Goal: Task Accomplishment & Management: Use online tool/utility

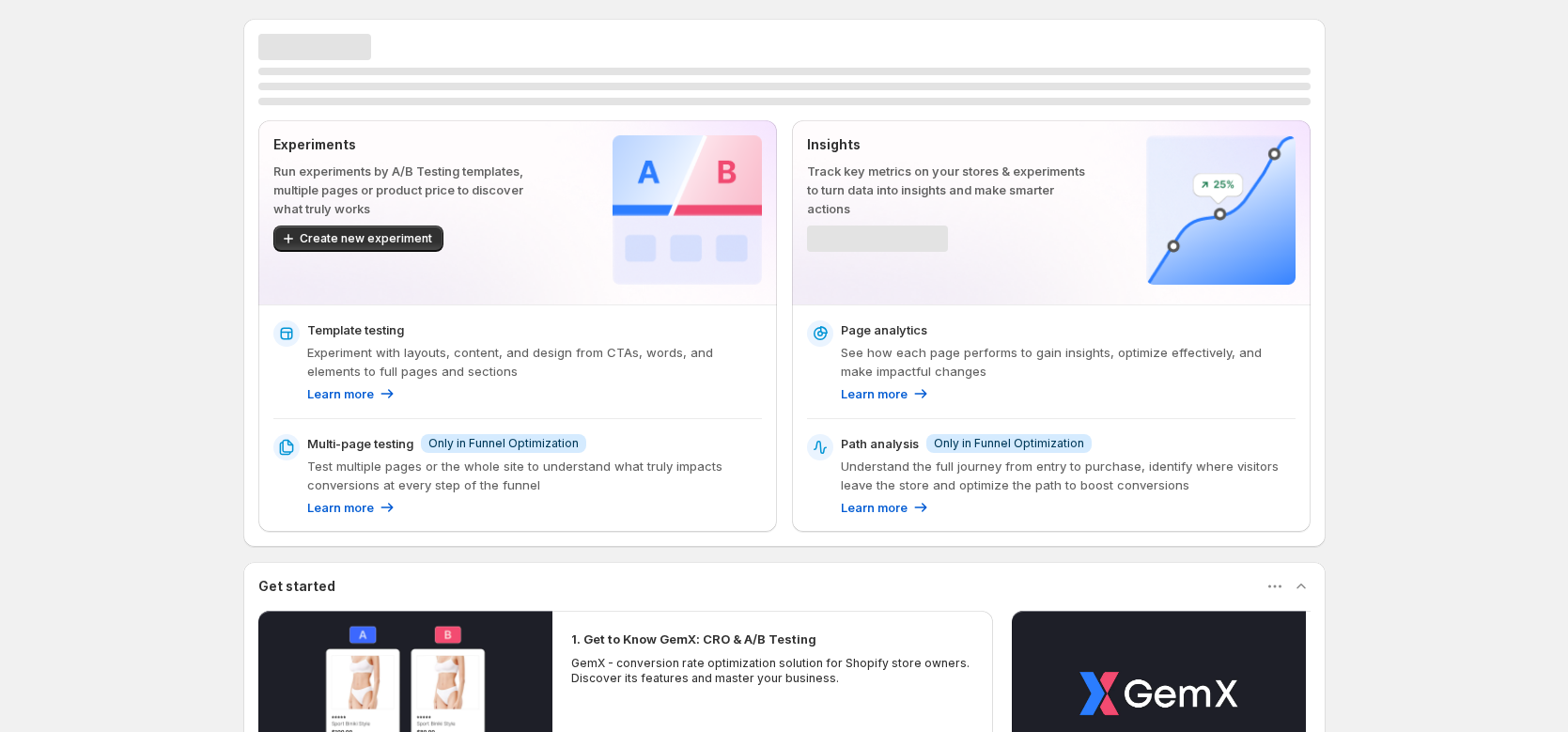
scroll to position [337, 0]
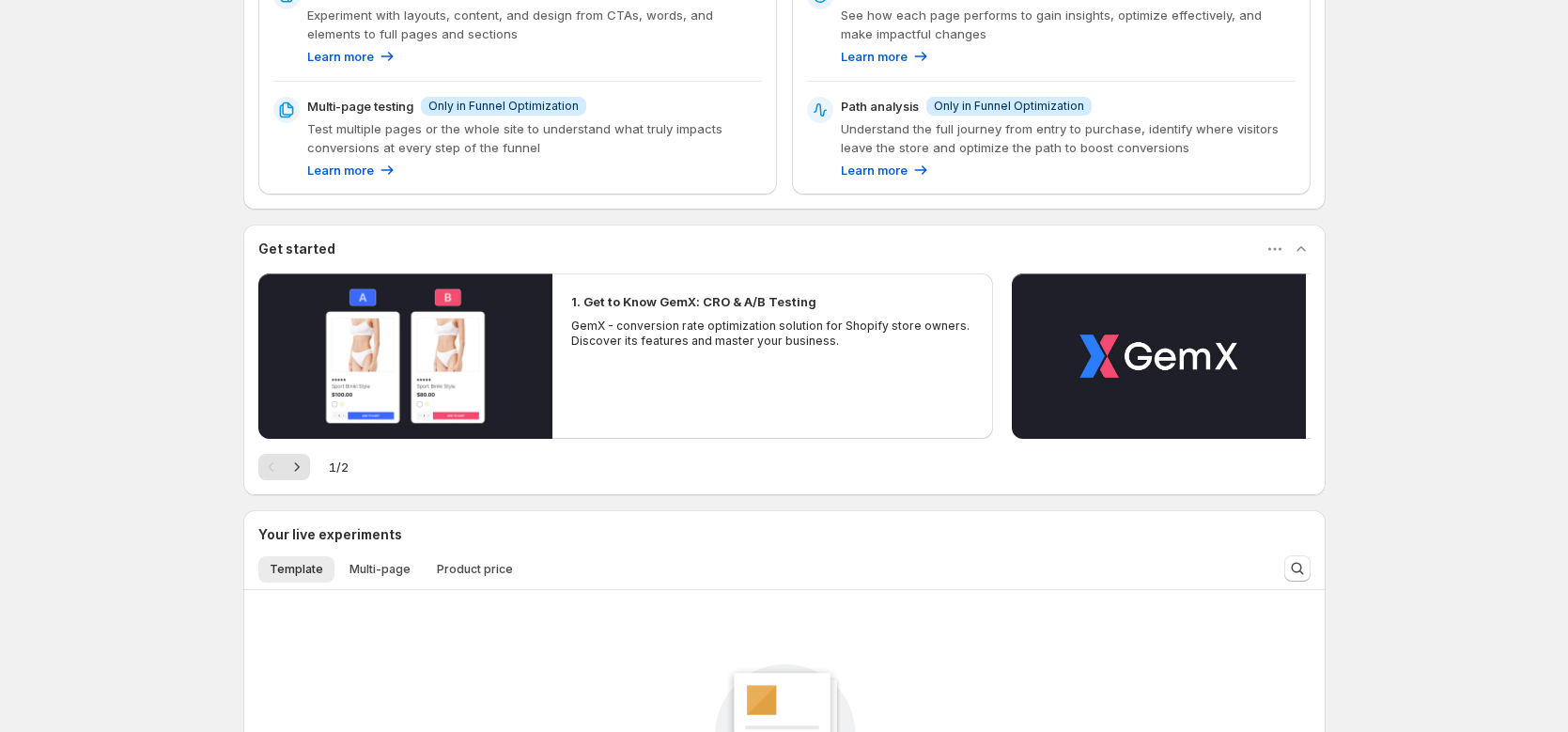
scroll to position [14, 0]
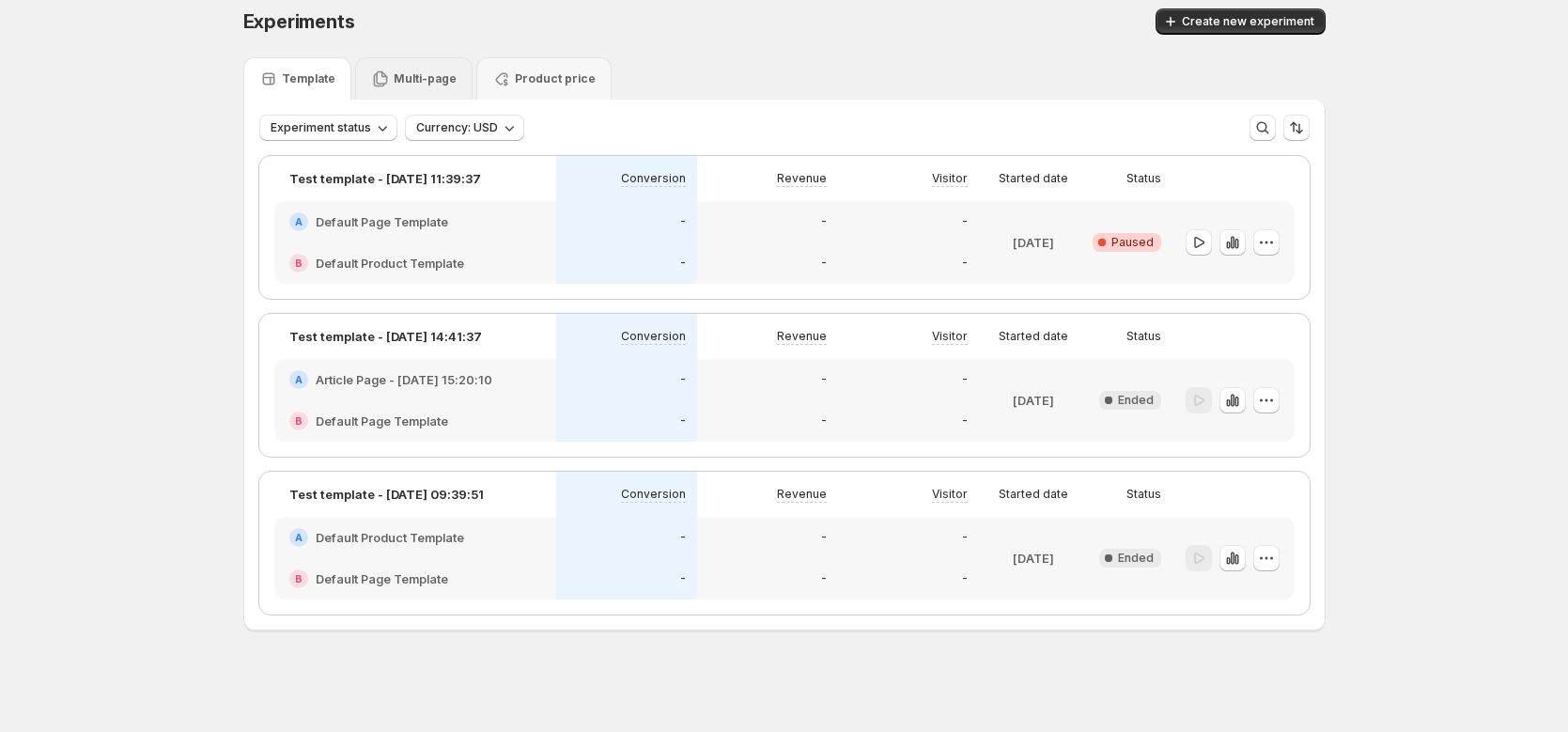
click at [424, 73] on p "Multi-page" at bounding box center [425, 79] width 63 height 15
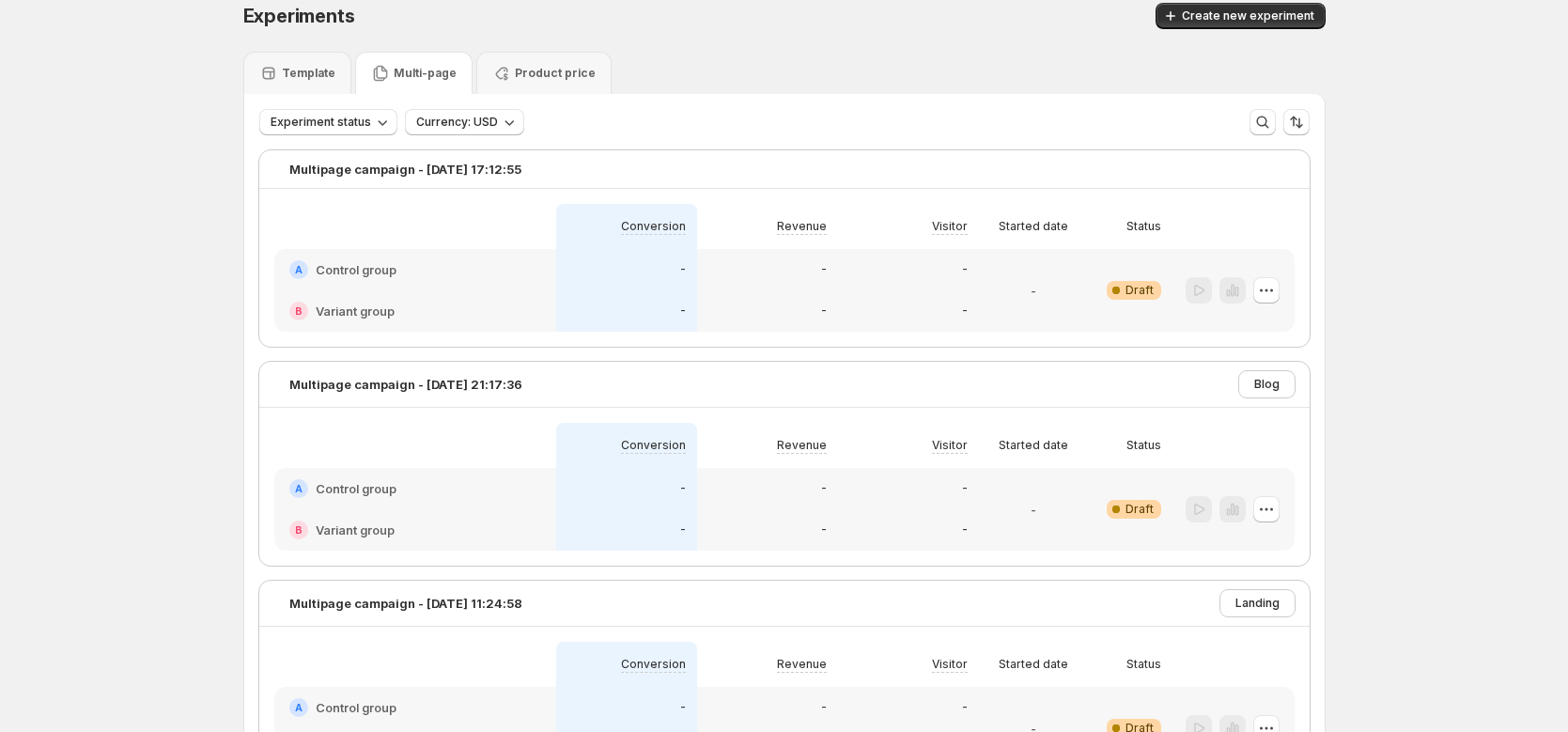
scroll to position [0, 0]
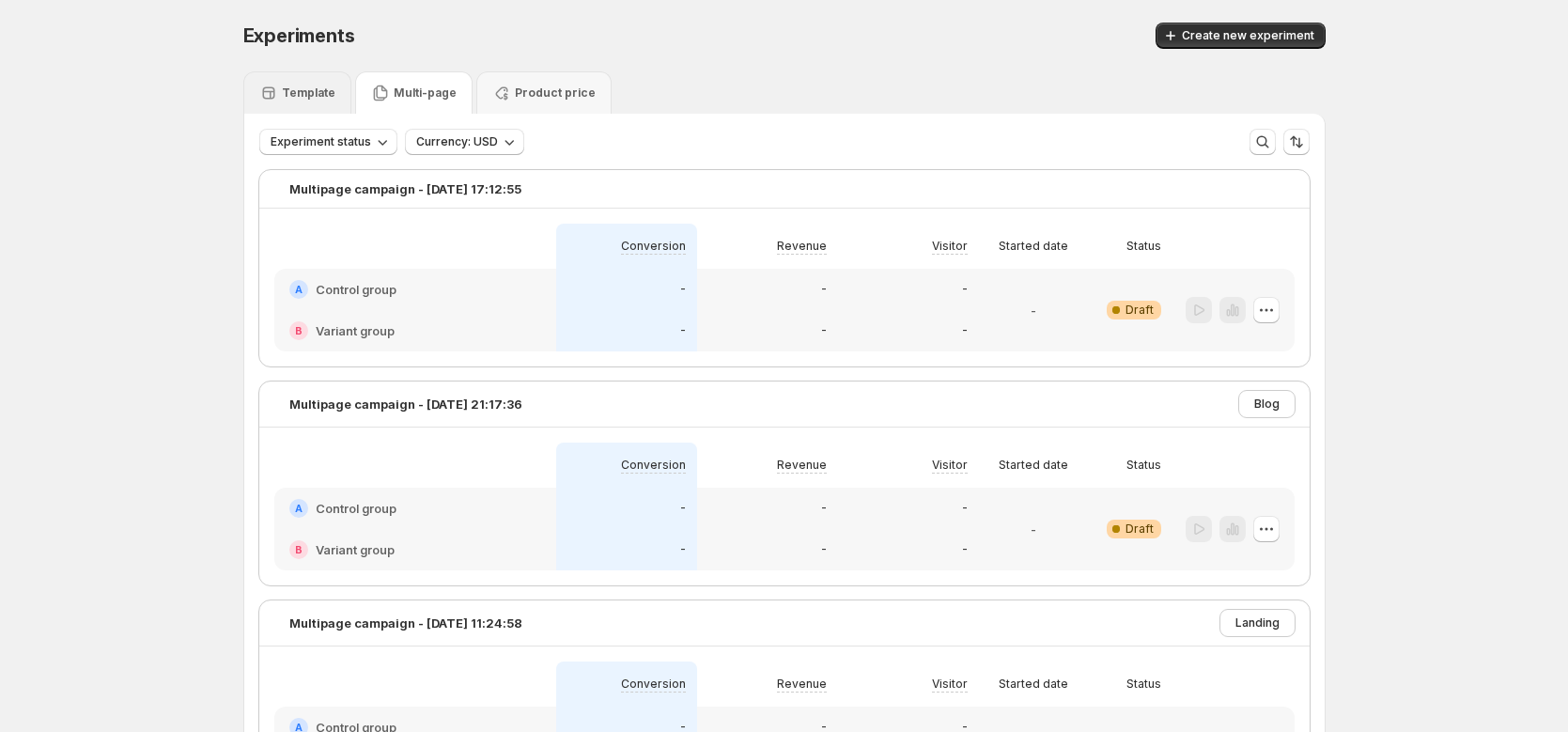
click at [326, 102] on div "Template" at bounding box center [297, 93] width 76 height 19
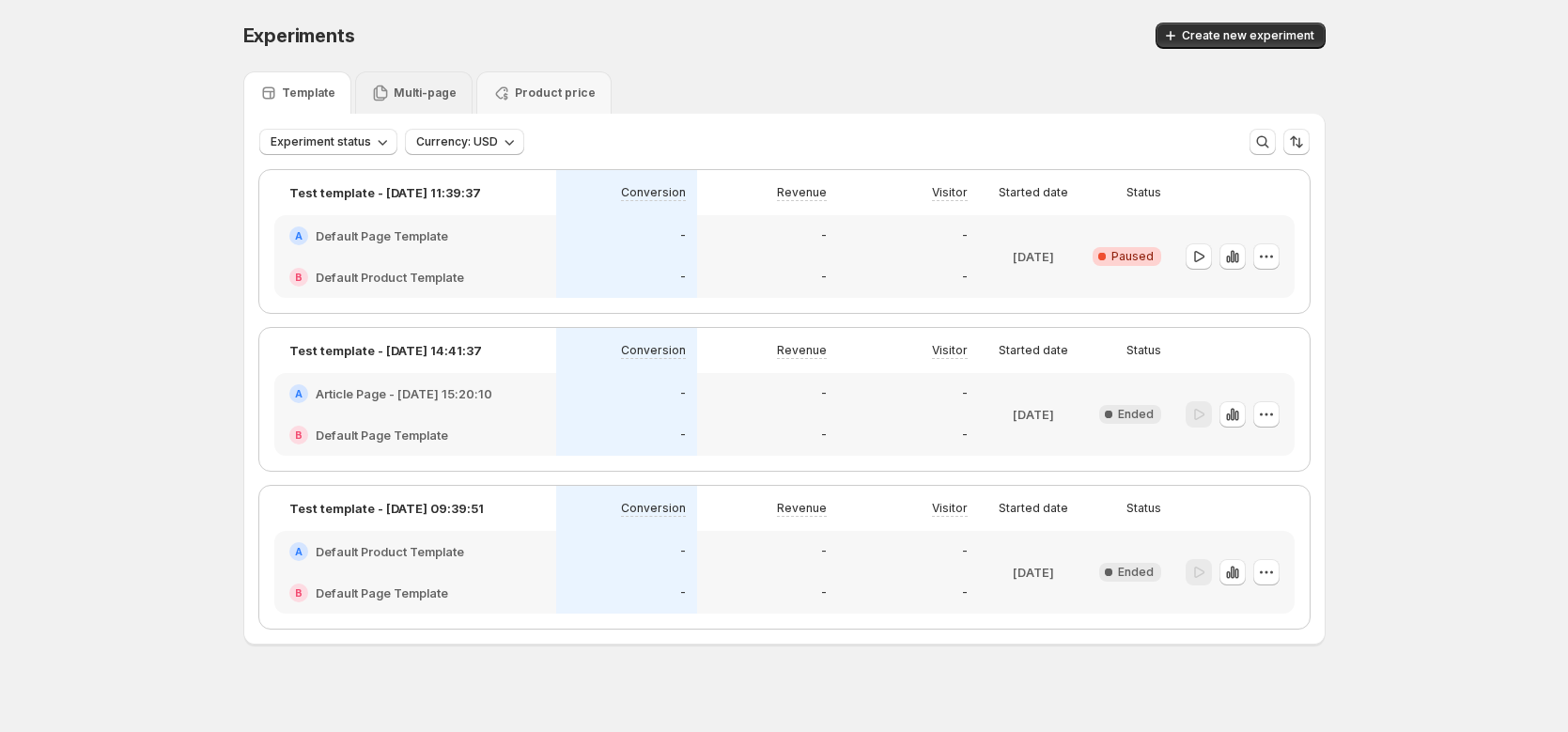
click at [373, 94] on icon at bounding box center [380, 93] width 19 height 19
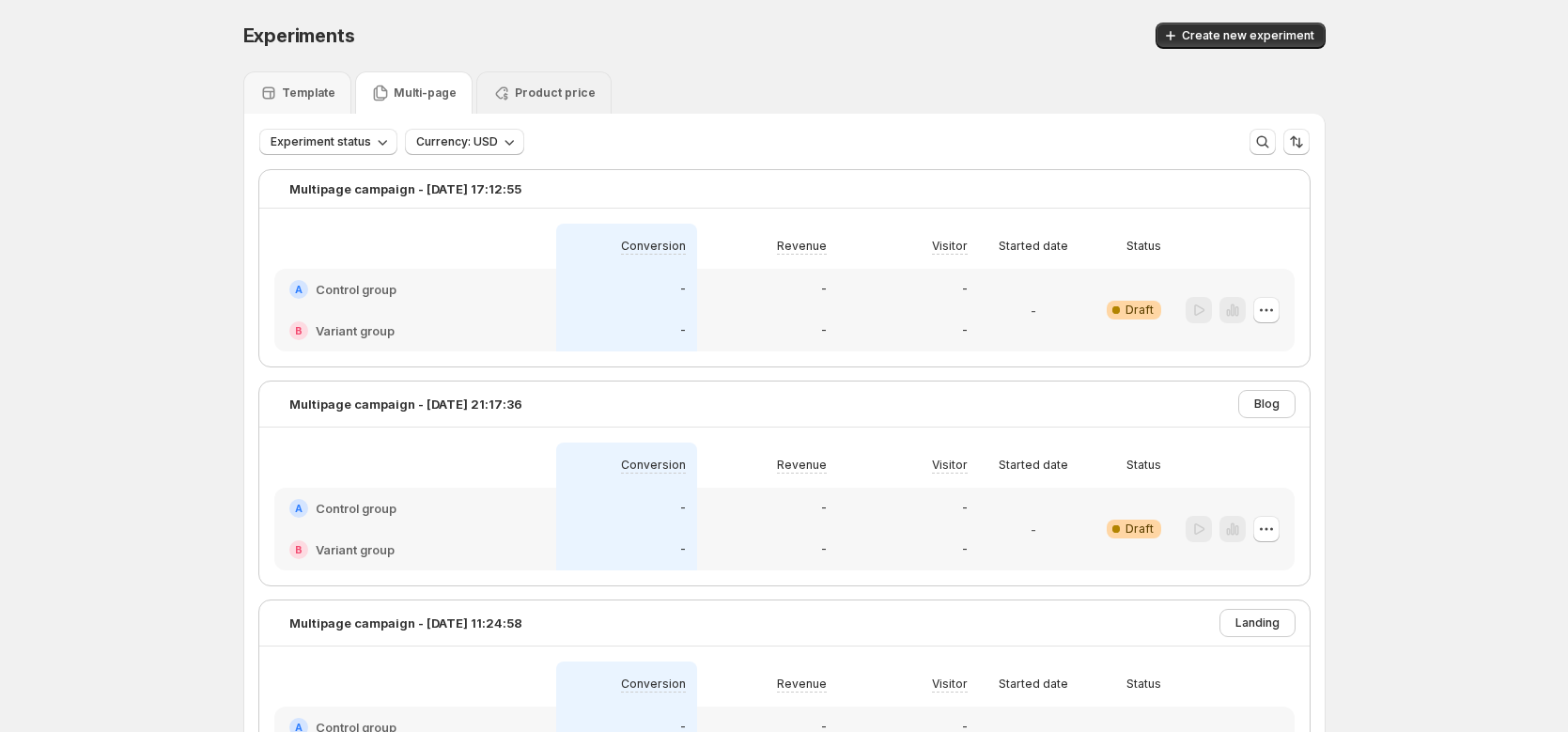
click at [573, 106] on div "Product price" at bounding box center [545, 93] width 136 height 42
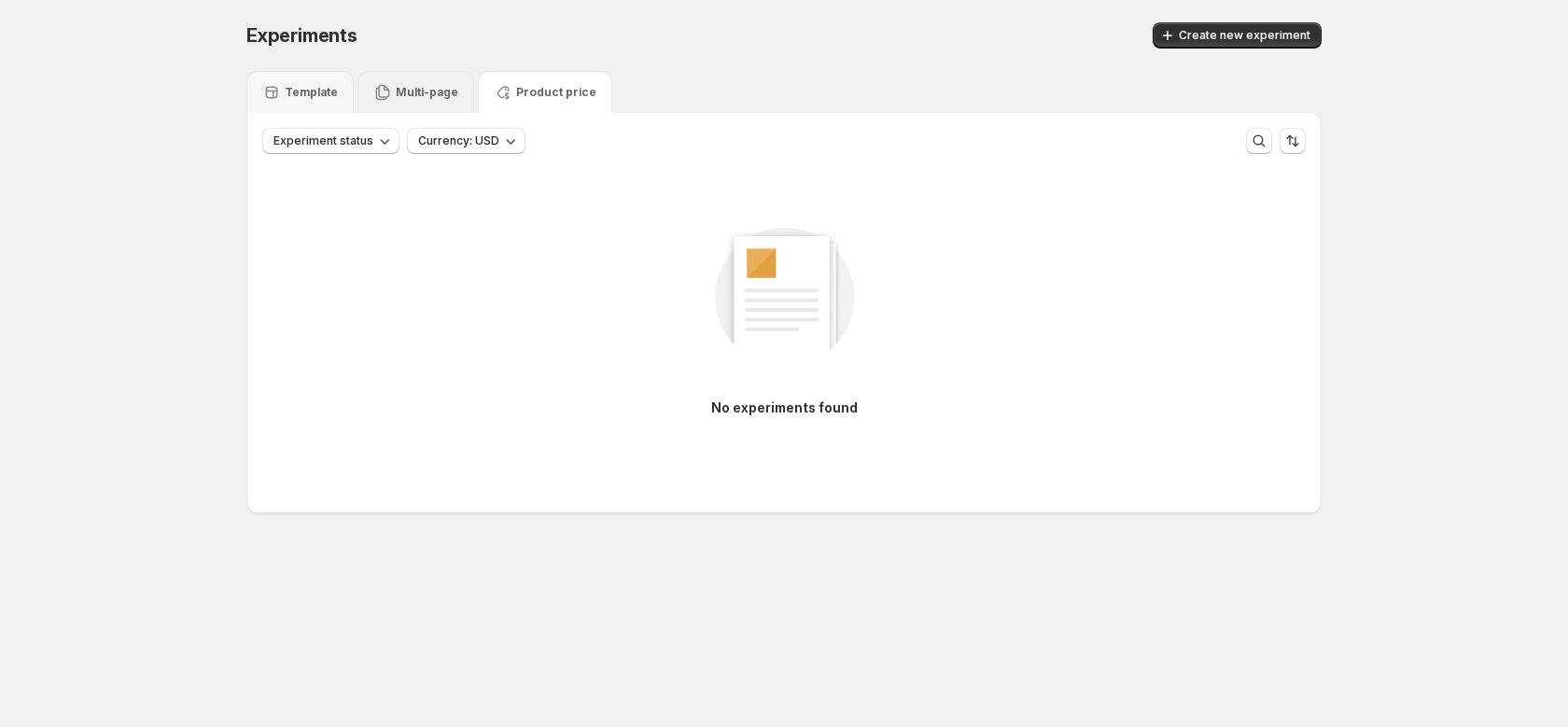
click at [440, 97] on p "Multi-page" at bounding box center [426, 92] width 62 height 15
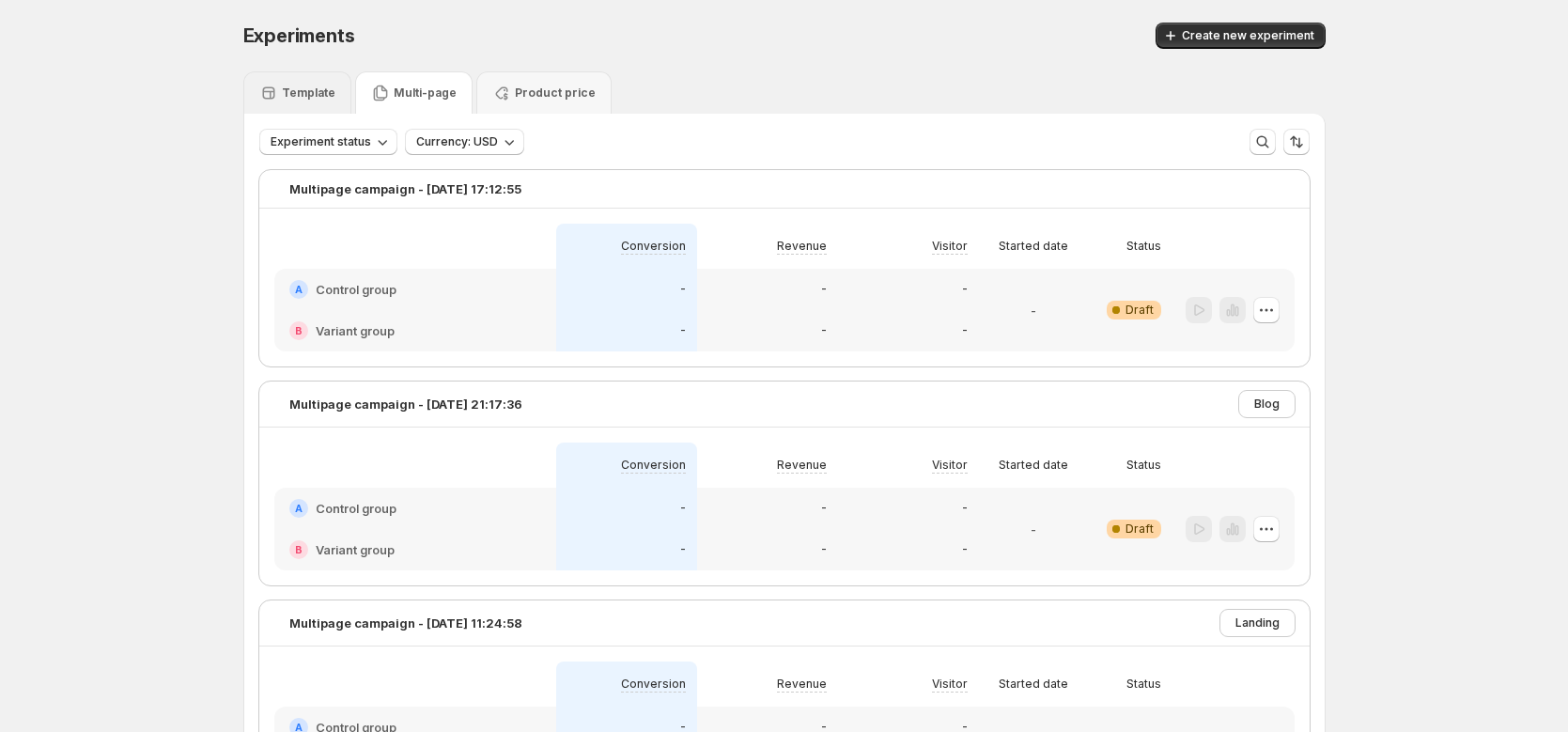
click at [262, 98] on div "Template" at bounding box center [297, 93] width 108 height 42
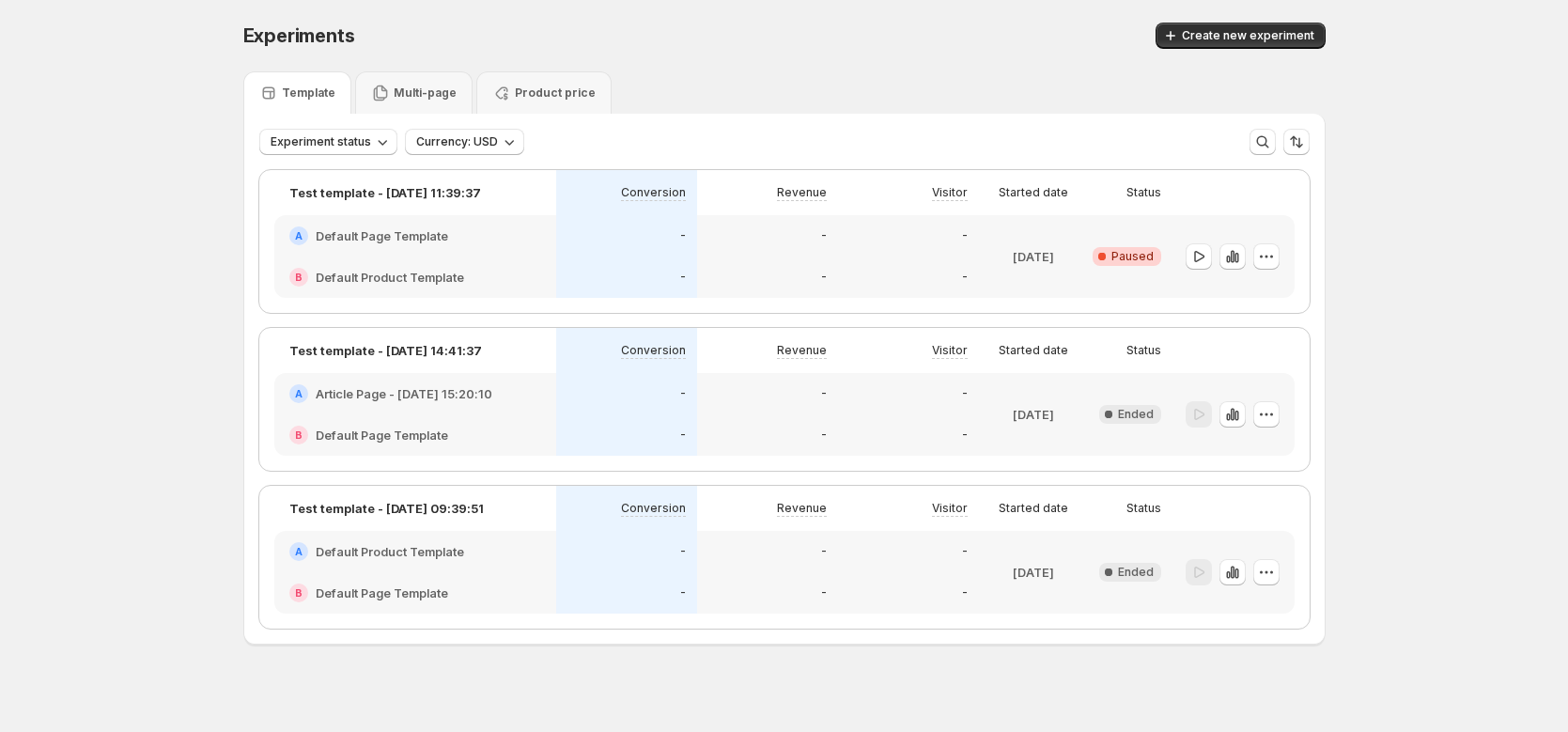
click at [423, 115] on div "Experiment status Currency: USD More views More views Create new view" at bounding box center [784, 134] width 1080 height 41
click at [443, 106] on div "Multi-page" at bounding box center [414, 93] width 118 height 42
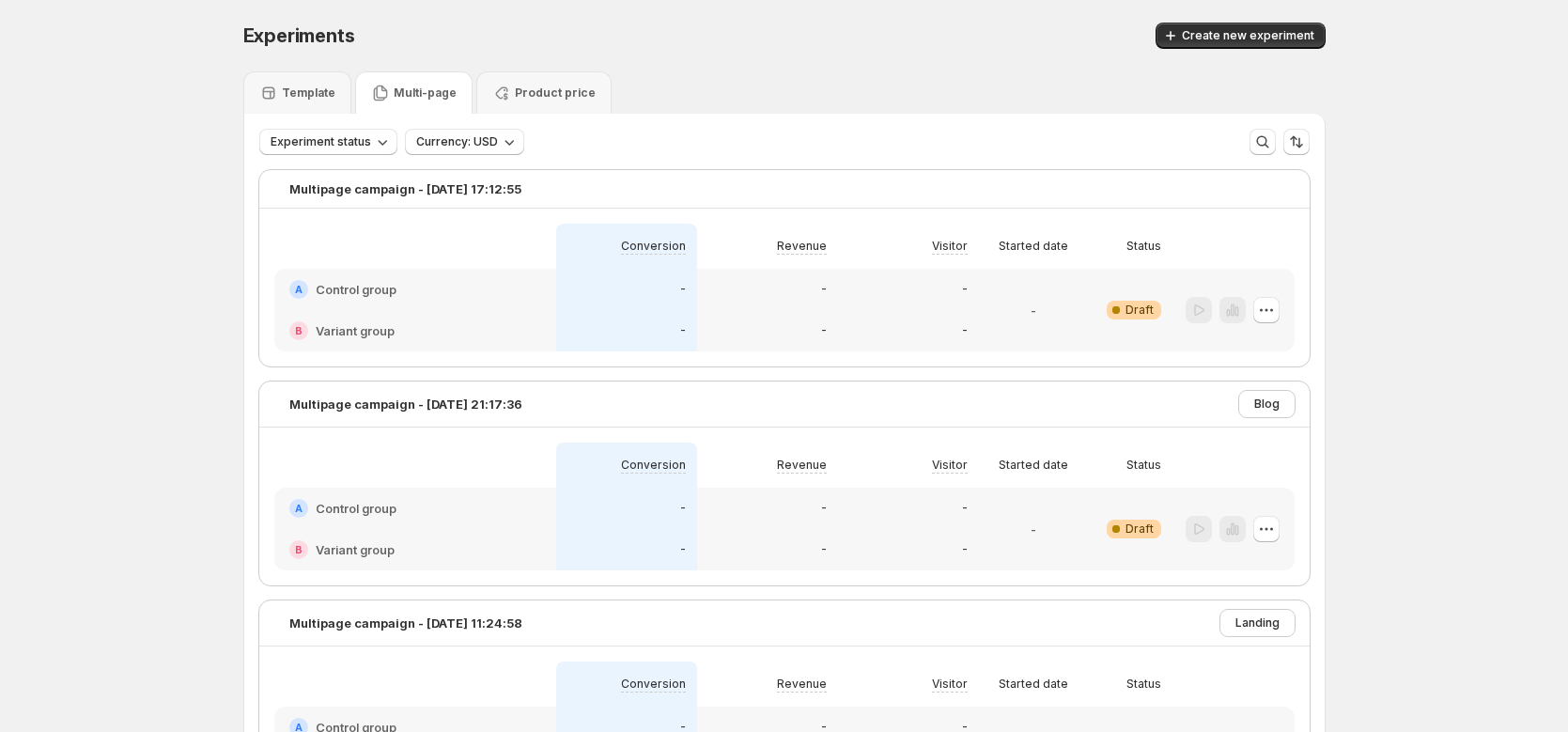
click at [570, 103] on div "Product price" at bounding box center [545, 93] width 136 height 42
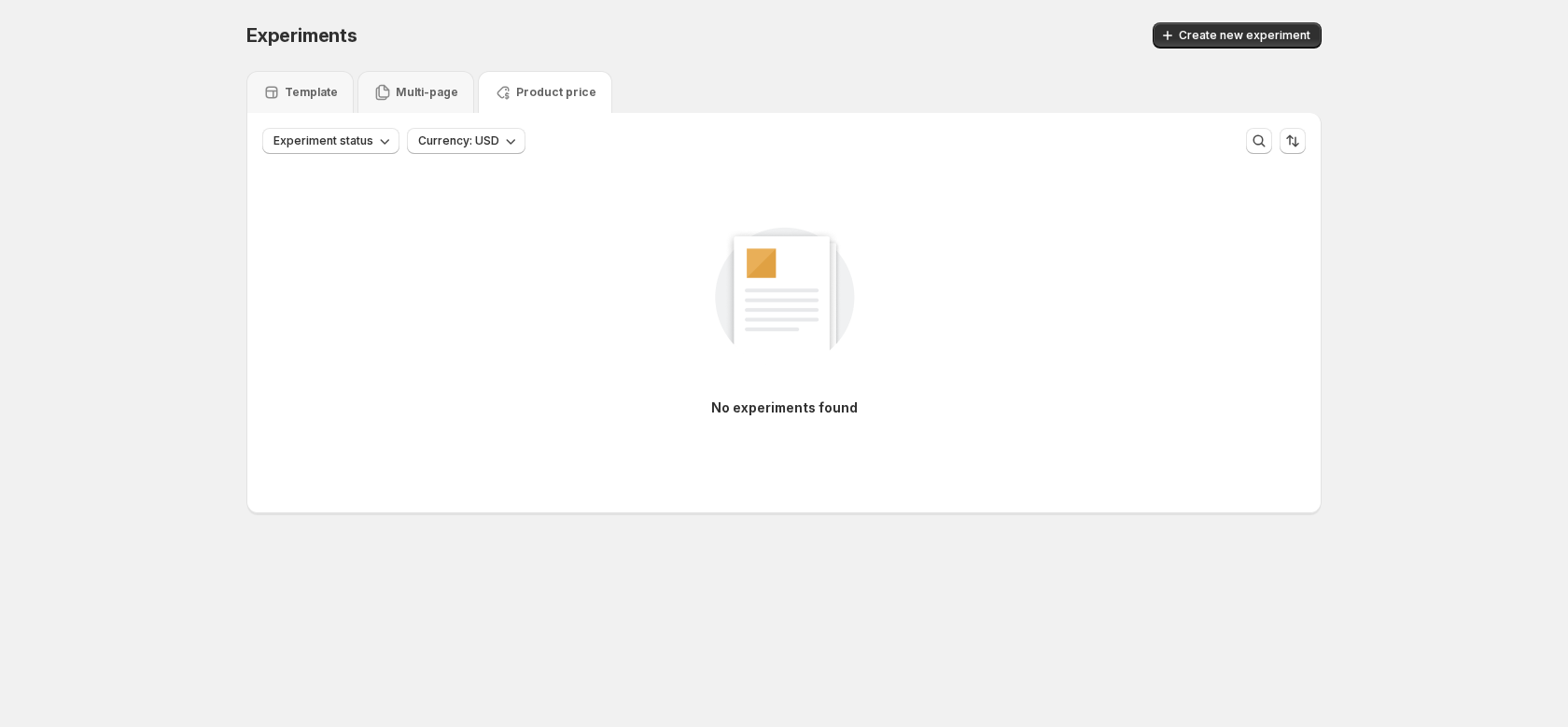
click at [293, 115] on div "Experiment status Currency: USD More views More views Create new view" at bounding box center [784, 133] width 1073 height 41
click at [329, 108] on div "Template" at bounding box center [300, 92] width 107 height 42
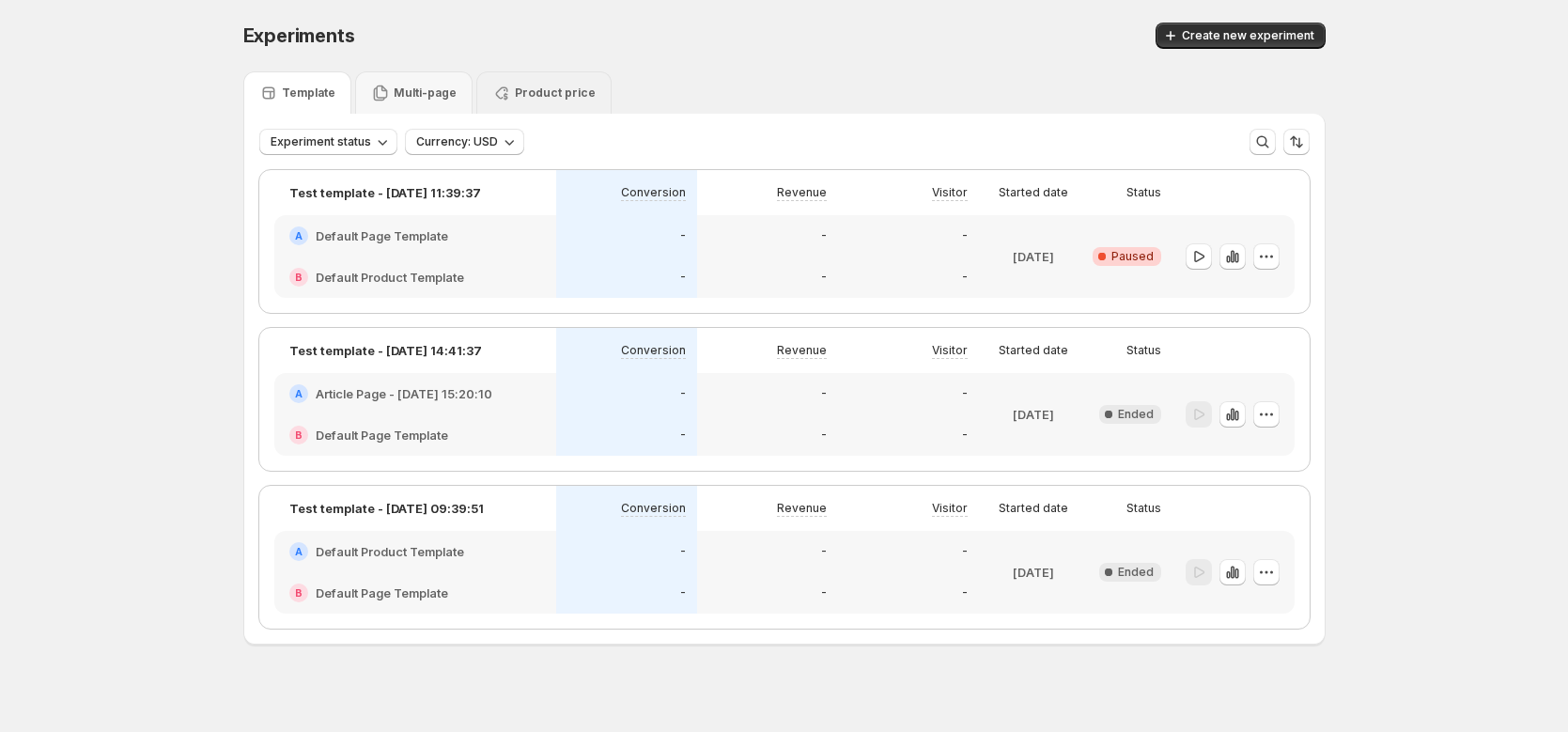
click at [545, 106] on div "Product price" at bounding box center [545, 93] width 136 height 42
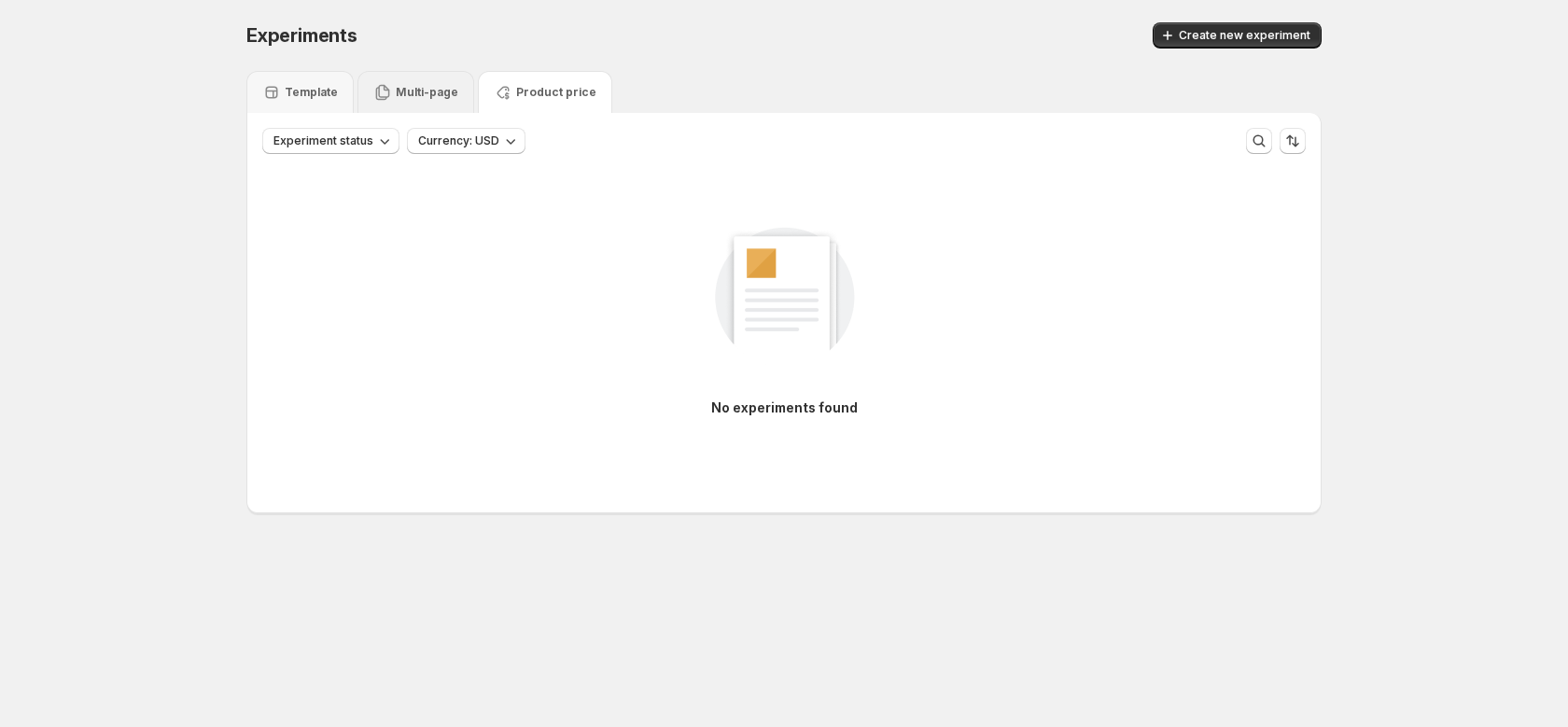
click at [423, 104] on div "Multi-page" at bounding box center [416, 92] width 117 height 42
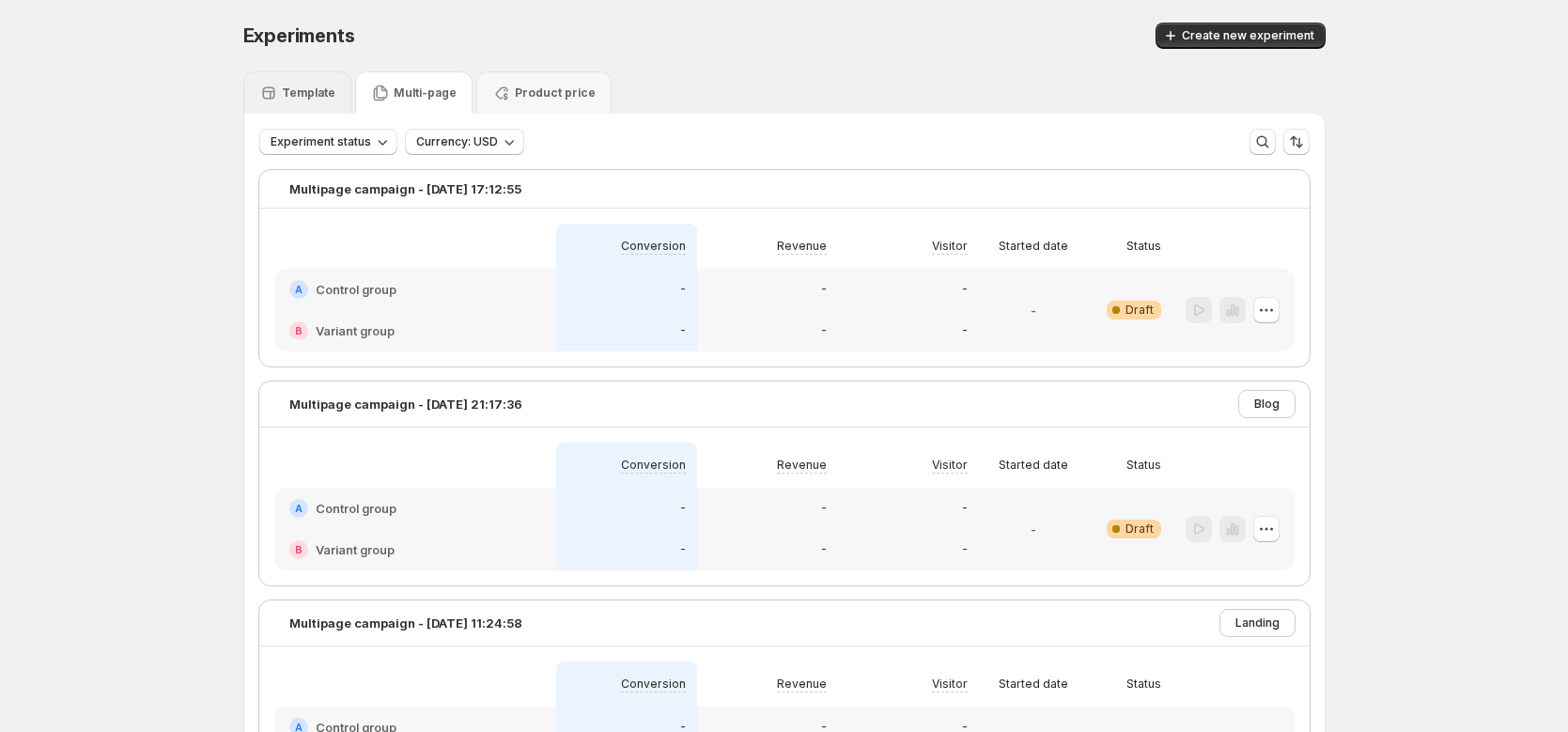
click at [296, 105] on div "Template" at bounding box center [297, 93] width 108 height 42
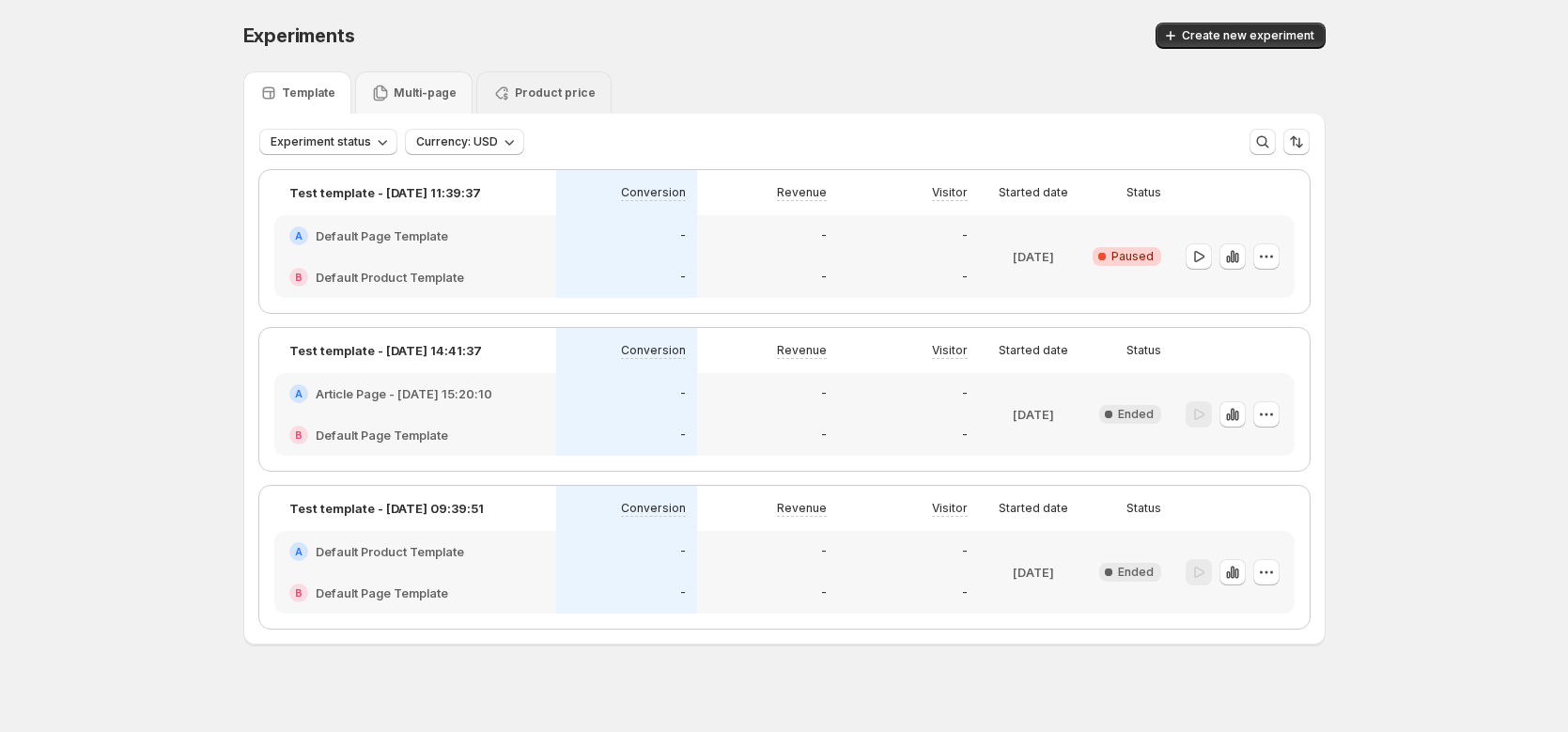
click at [515, 109] on div "Product price" at bounding box center [545, 93] width 136 height 42
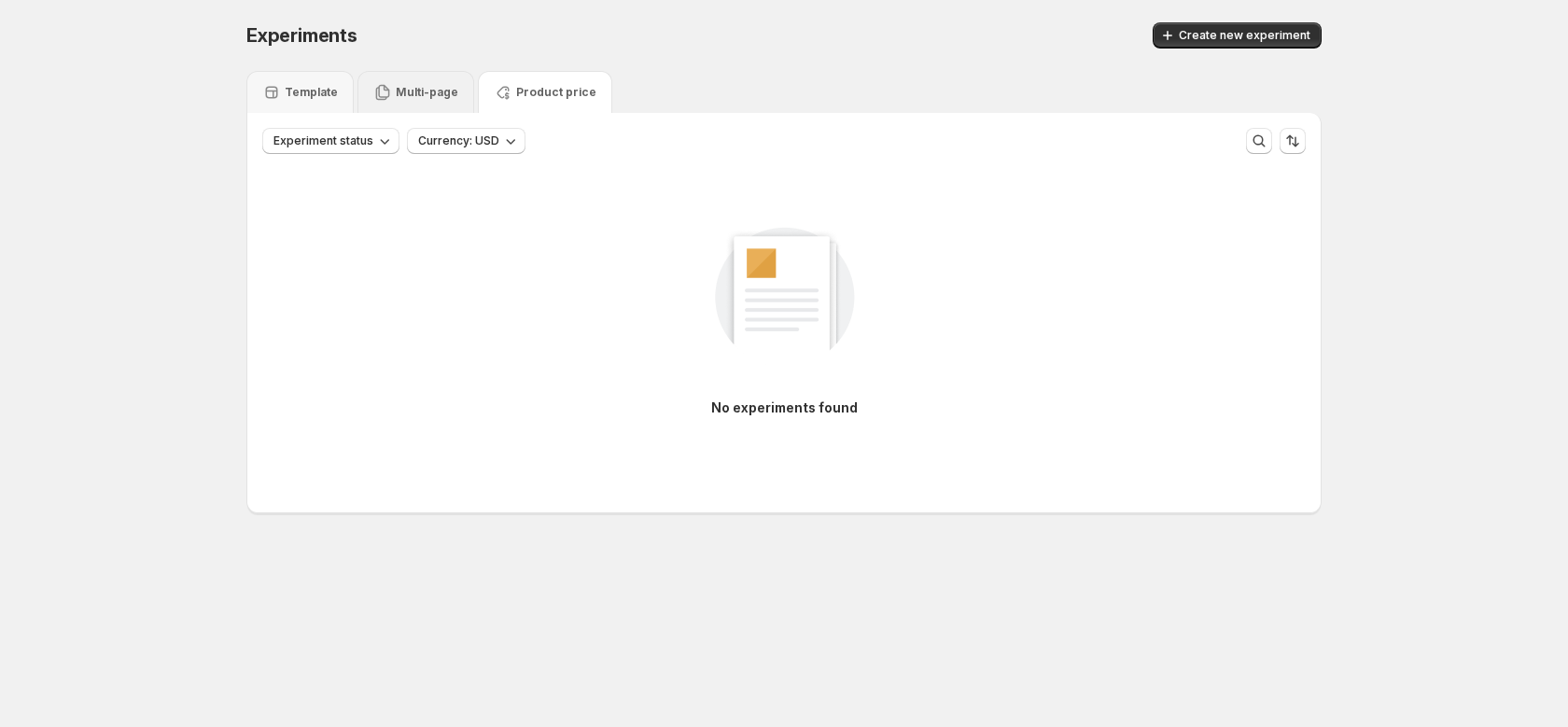
click at [434, 107] on div "Multi-page" at bounding box center [416, 92] width 117 height 42
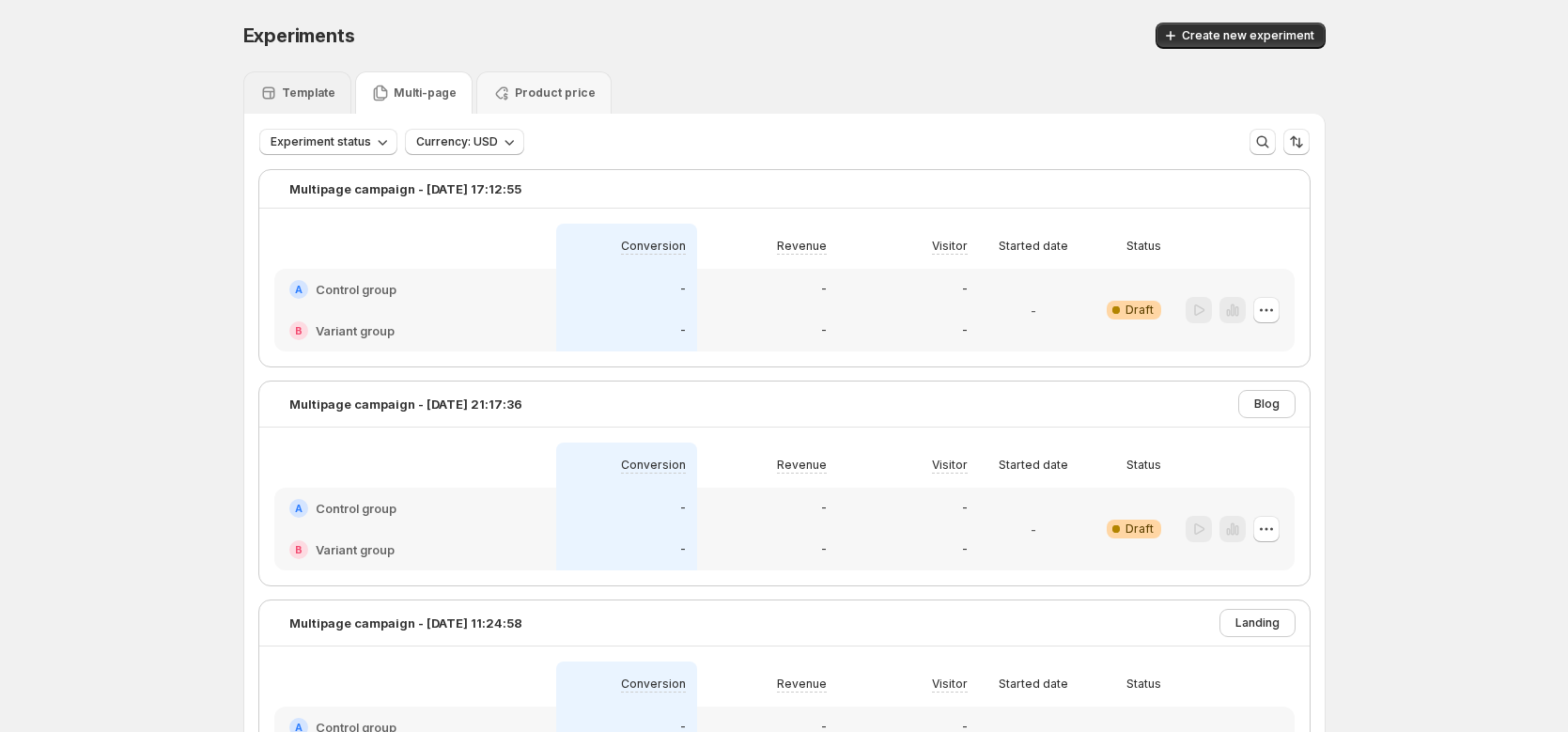
click at [312, 105] on div "Template" at bounding box center [297, 93] width 108 height 42
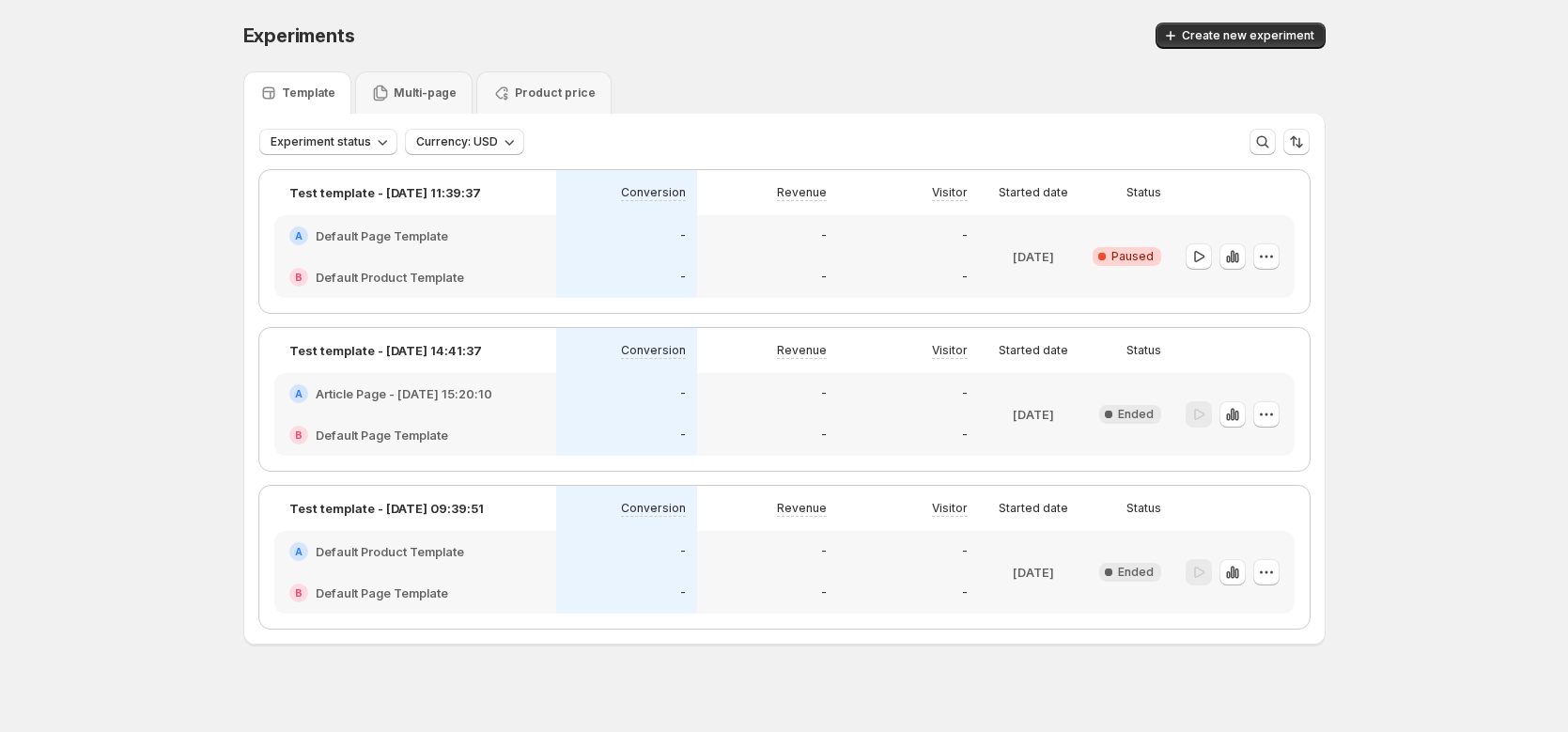
click at [511, 107] on div "Product price" at bounding box center [545, 93] width 136 height 42
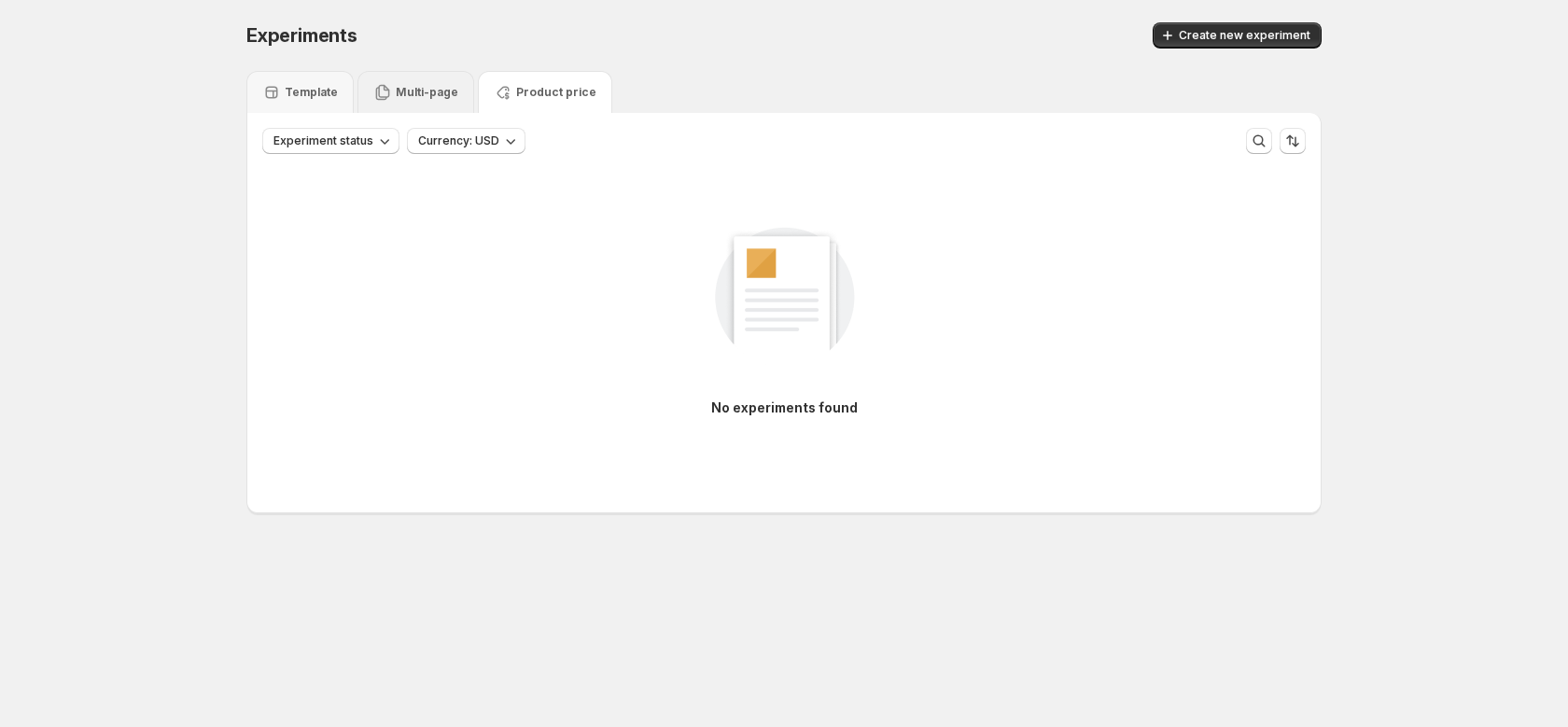
click at [430, 107] on div "Multi-page" at bounding box center [416, 92] width 117 height 42
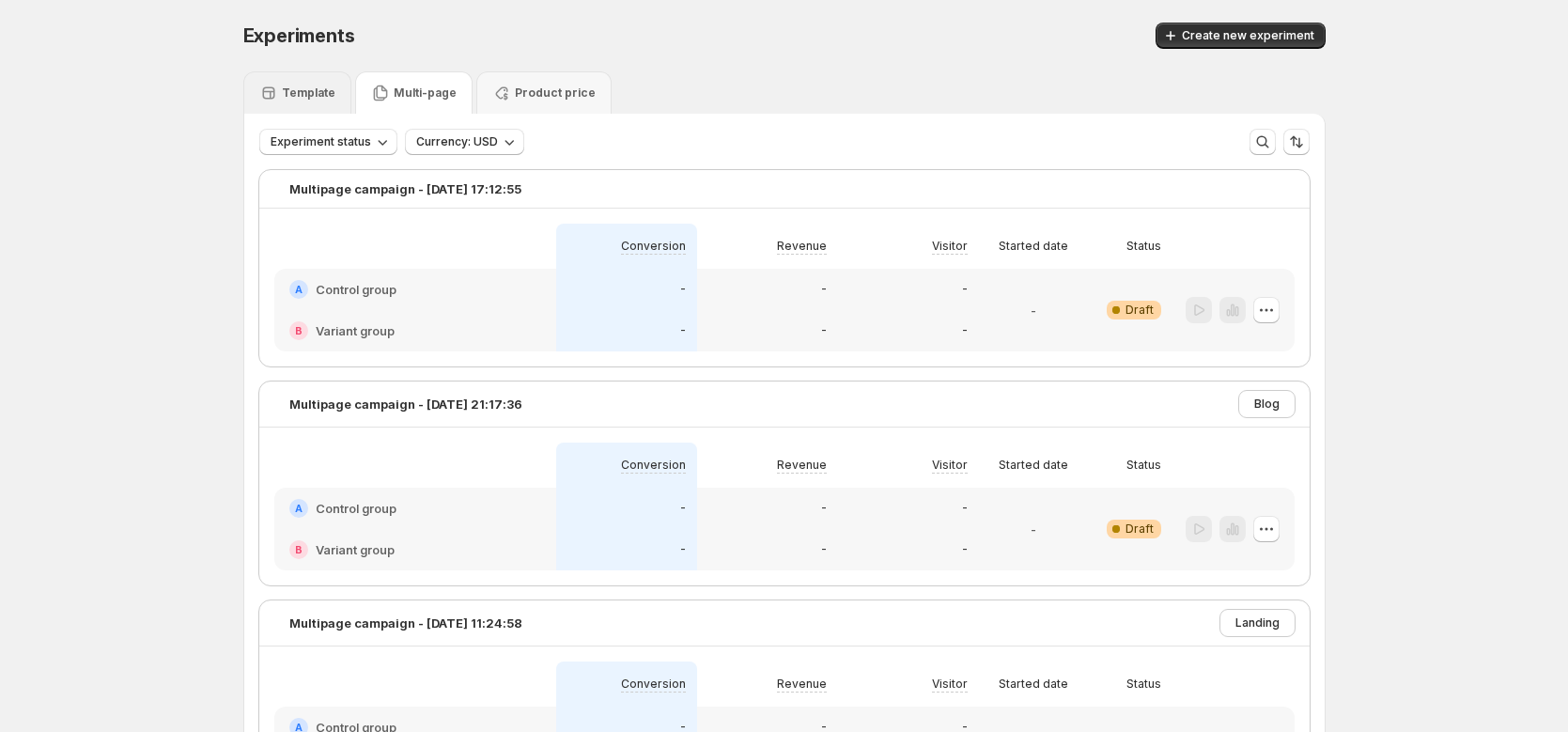
click at [329, 108] on div "Template" at bounding box center [297, 93] width 108 height 42
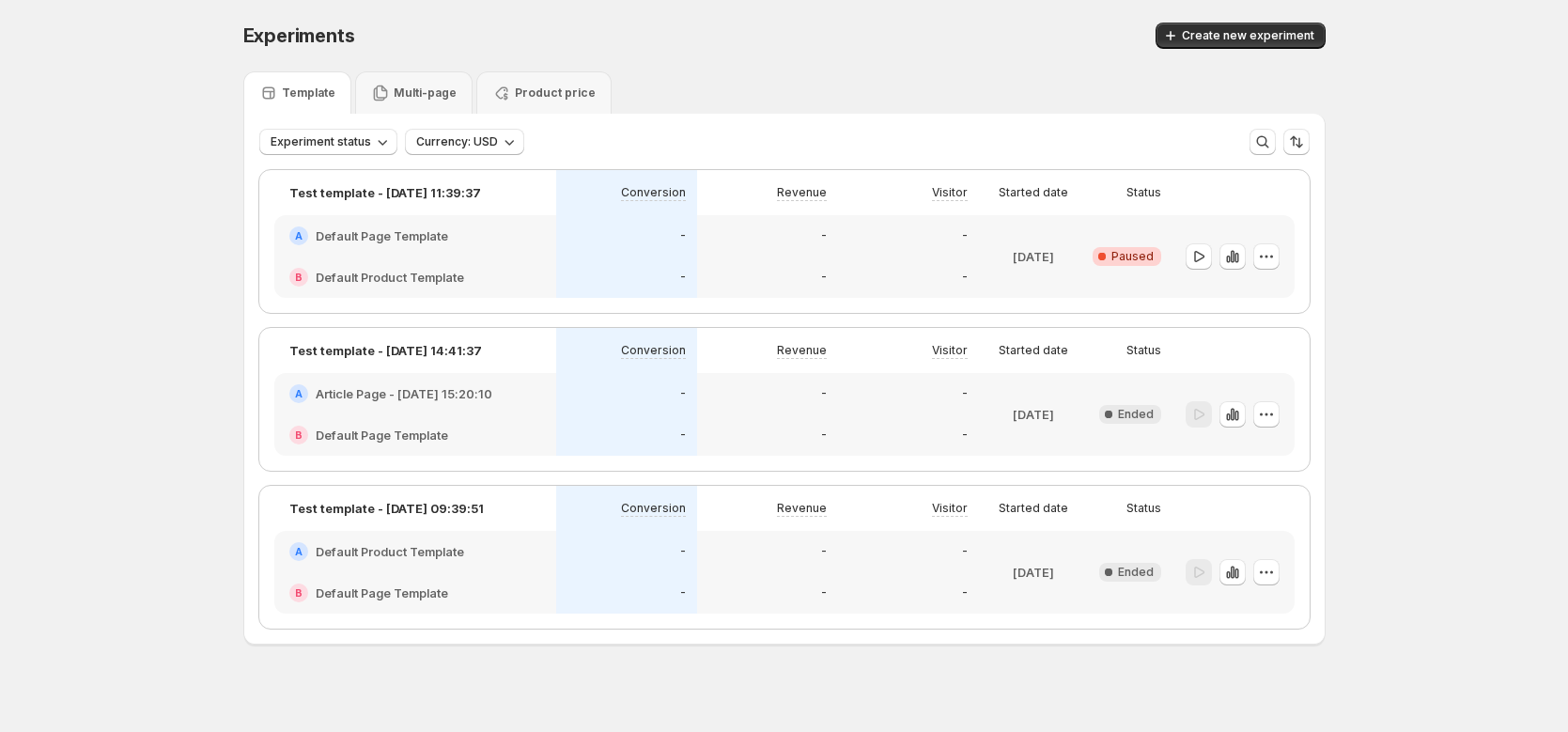
click at [447, 106] on div "Multi-page" at bounding box center [414, 93] width 118 height 42
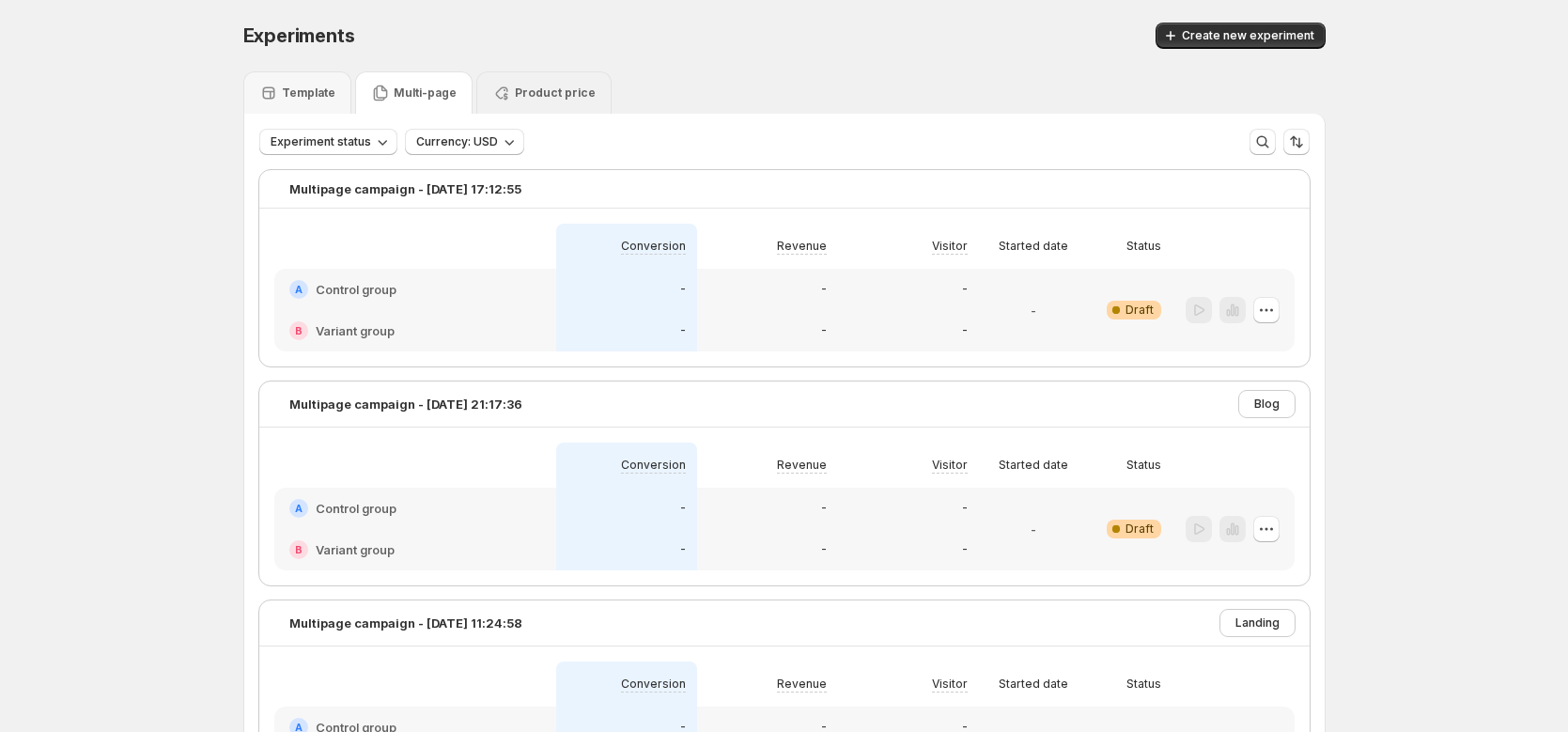
drag, startPoint x: 567, startPoint y: 113, endPoint x: 599, endPoint y: 116, distance: 32.1
click at [591, 101] on div "Product price" at bounding box center [545, 93] width 136 height 42
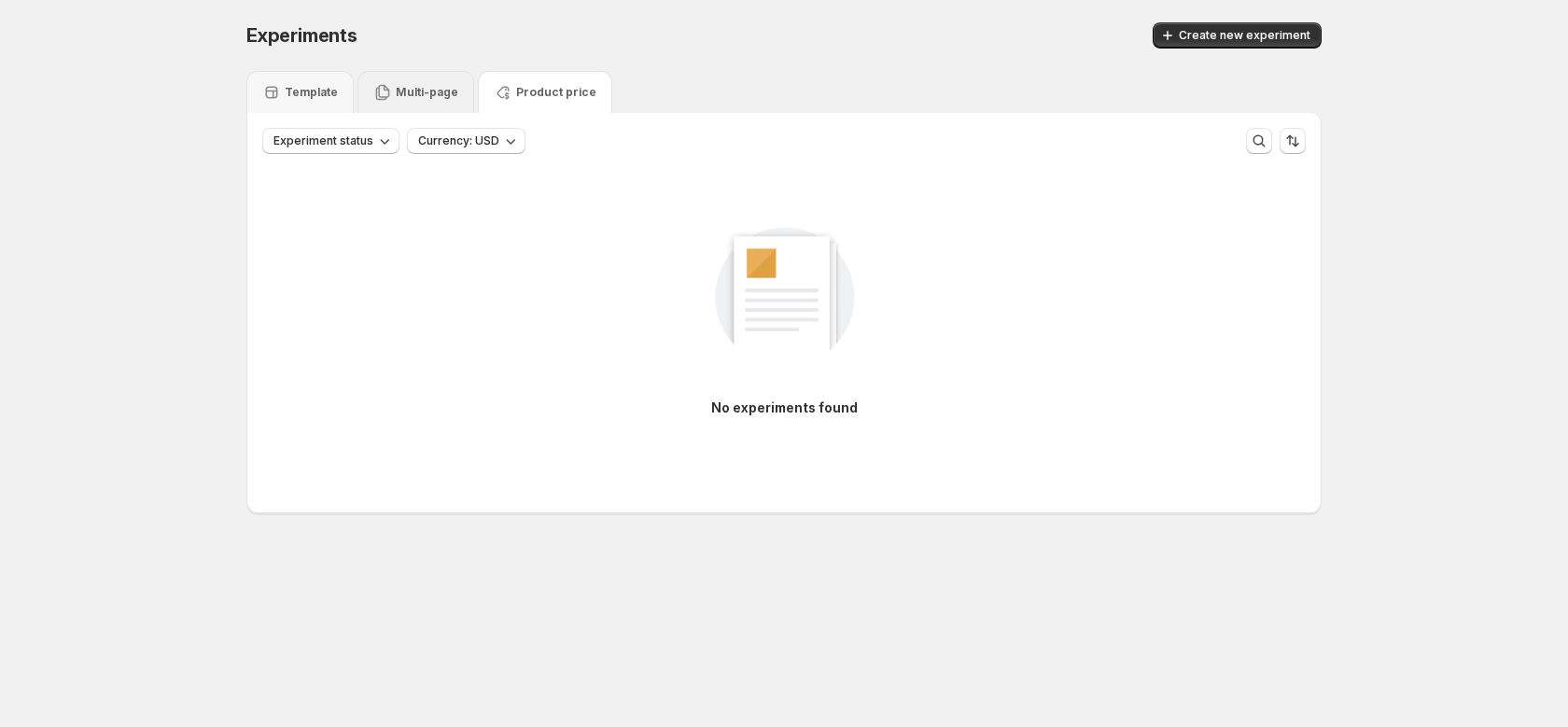
click at [368, 97] on div "Multi-page" at bounding box center [416, 92] width 117 height 42
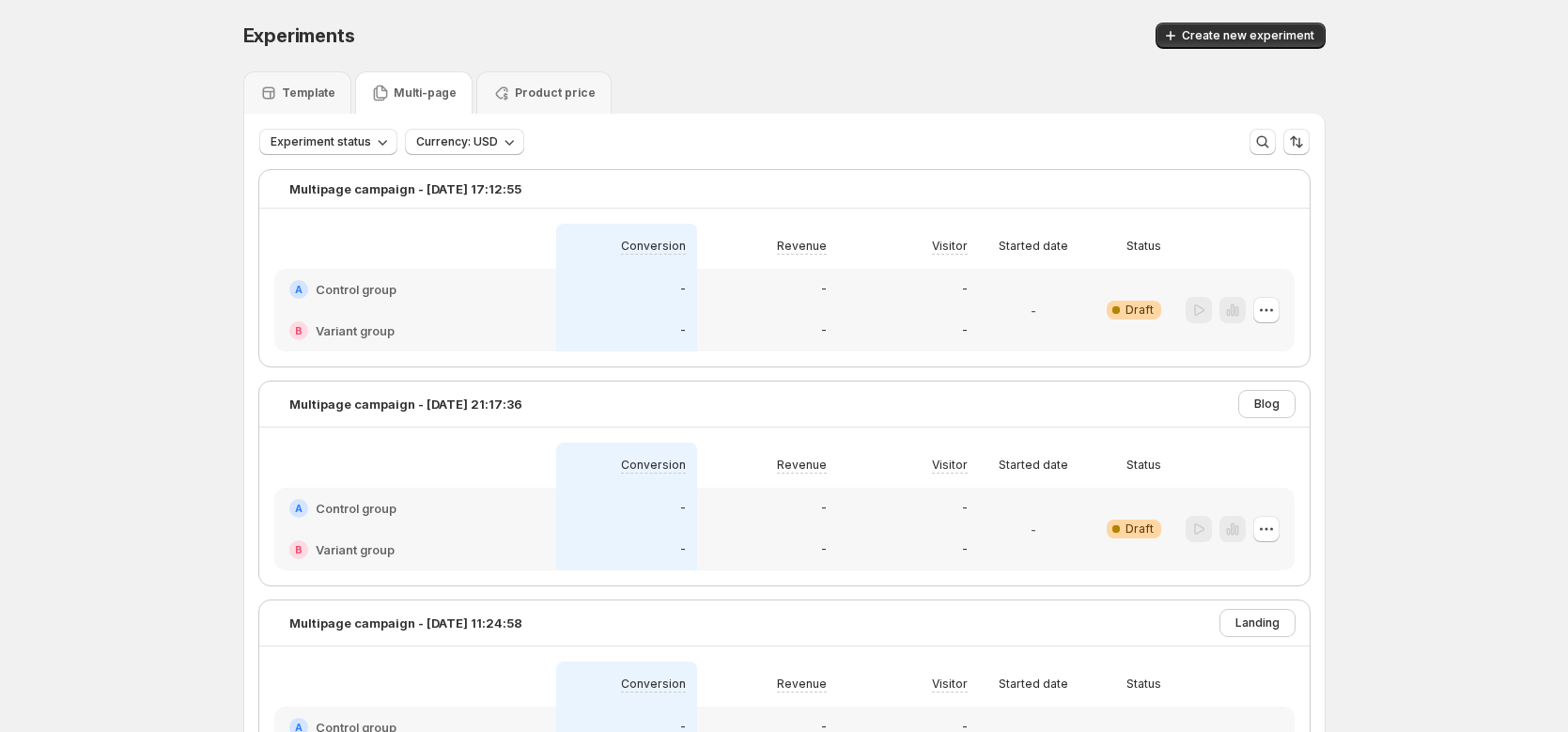
click at [286, 118] on div "Experiment status Currency: USD More views More views Create new view" at bounding box center [784, 134] width 1080 height 41
click at [299, 111] on div "Template" at bounding box center [297, 93] width 108 height 42
